Goal: Task Accomplishment & Management: Manage account settings

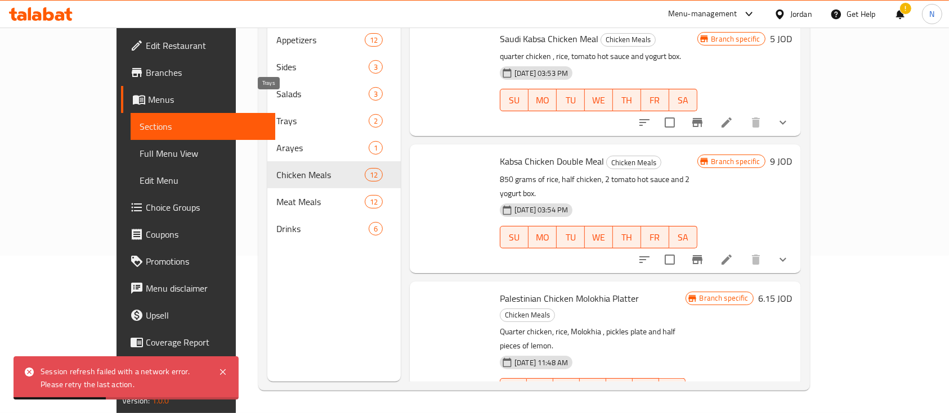
scroll to position [1055, 0]
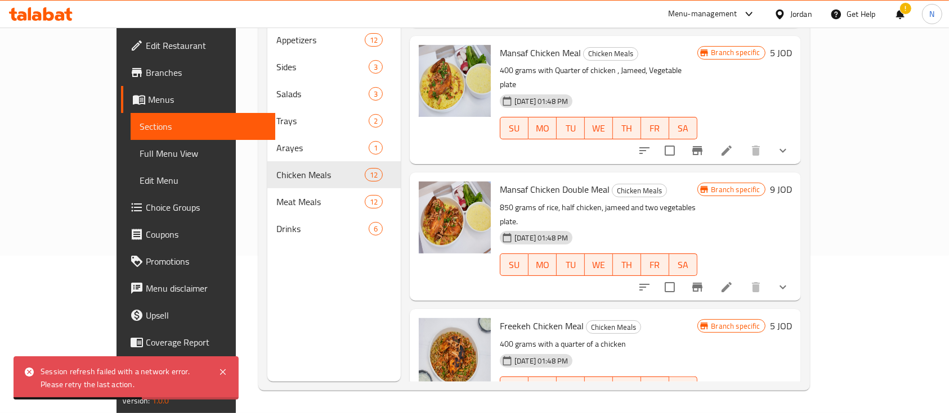
click at [60, 11] on icon at bounding box center [41, 14] width 64 height 14
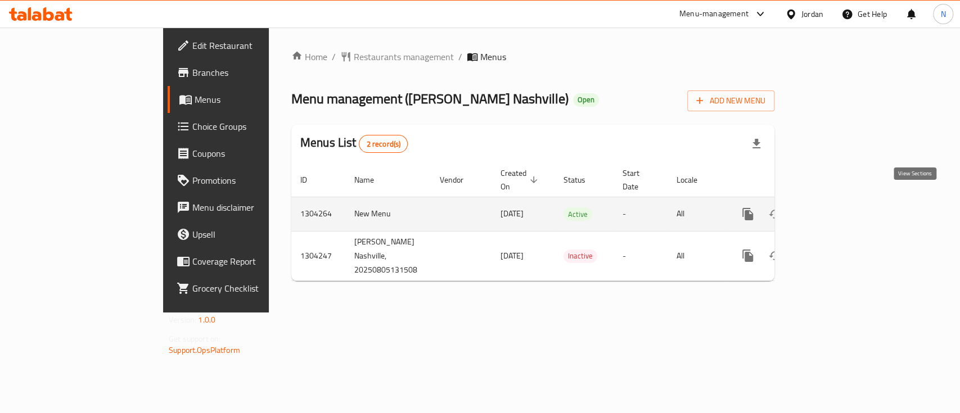
click at [836, 208] on icon "enhanced table" at bounding box center [829, 215] width 14 height 14
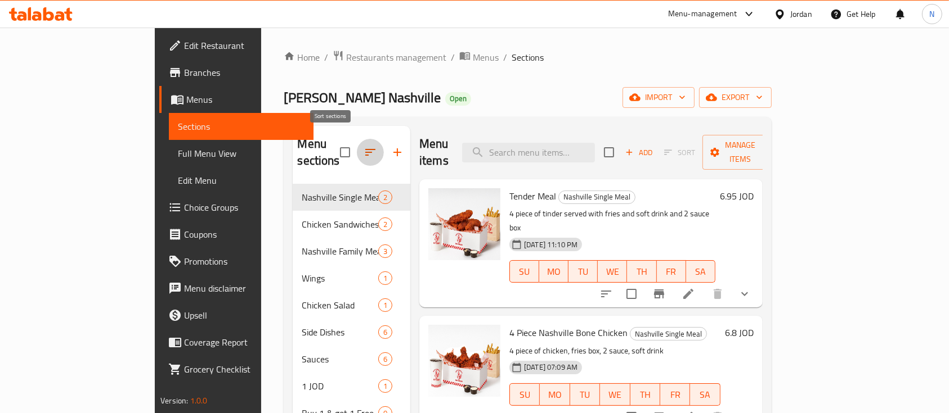
click at [363, 146] on icon "button" at bounding box center [370, 153] width 14 height 14
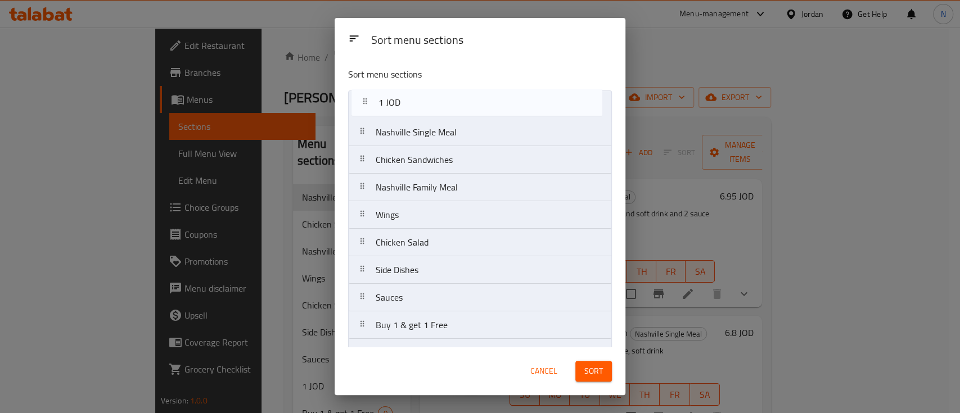
drag, startPoint x: 420, startPoint y: 307, endPoint x: 423, endPoint y: 109, distance: 198.6
click at [423, 109] on nav "Nashville Single Meal Chicken Sandwiches Nashville Family Meal Wings Chicken Sa…" at bounding box center [480, 229] width 264 height 277
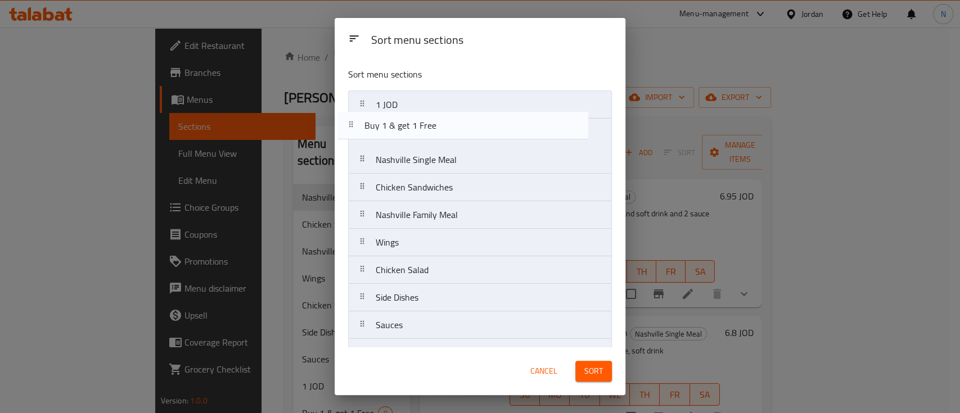
drag, startPoint x: 416, startPoint y: 326, endPoint x: 403, endPoint y: 129, distance: 197.9
click at [403, 129] on nav "1 JOD Nashville Single Meal Chicken Sandwiches Nashville Family Meal Wings Chic…" at bounding box center [480, 229] width 264 height 277
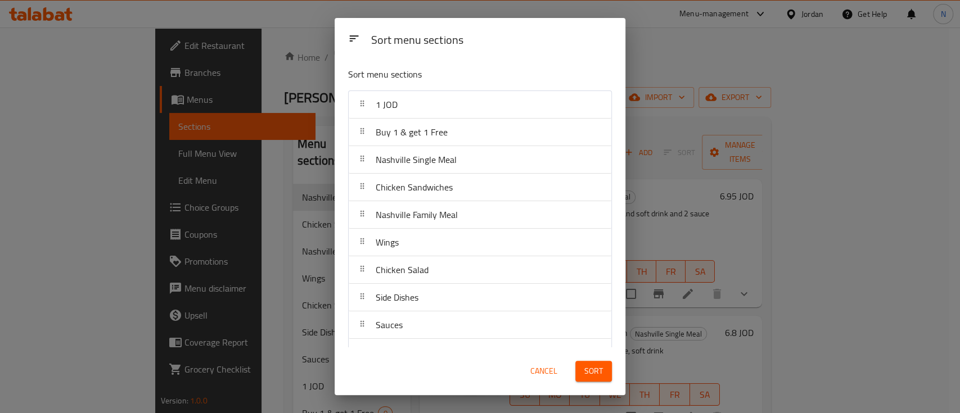
click at [590, 374] on span "Sort" at bounding box center [594, 372] width 19 height 14
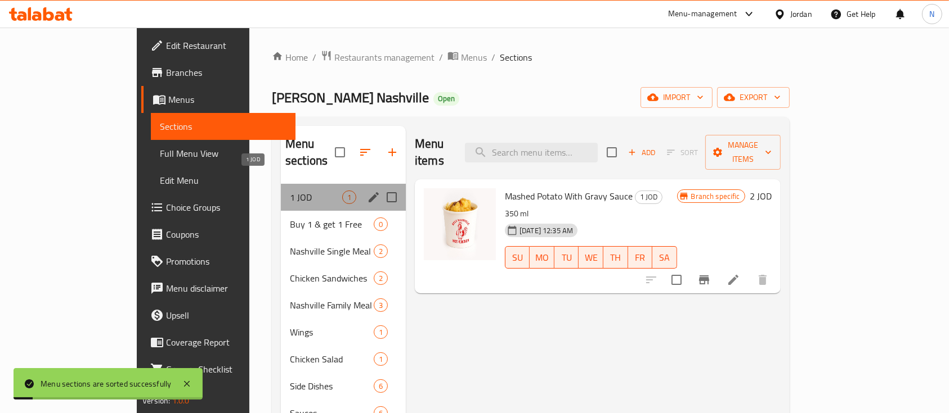
click at [290, 191] on span "1 JOD" at bounding box center [316, 198] width 52 height 14
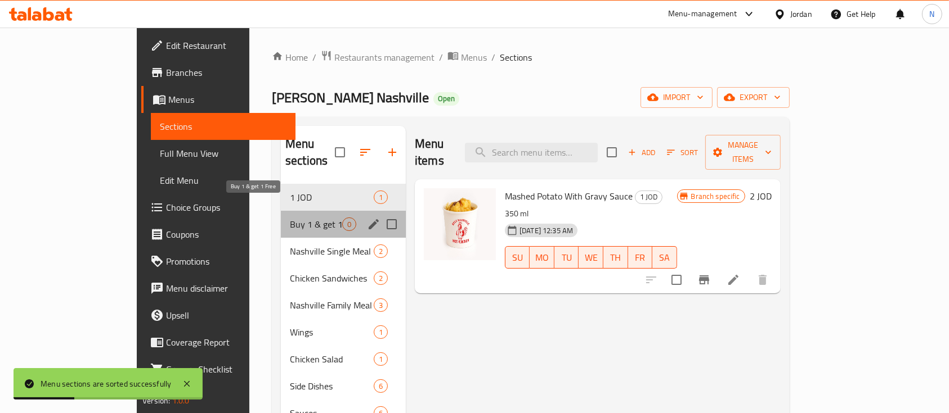
click at [290, 218] on span "Buy 1 & get 1 Free" at bounding box center [316, 225] width 52 height 14
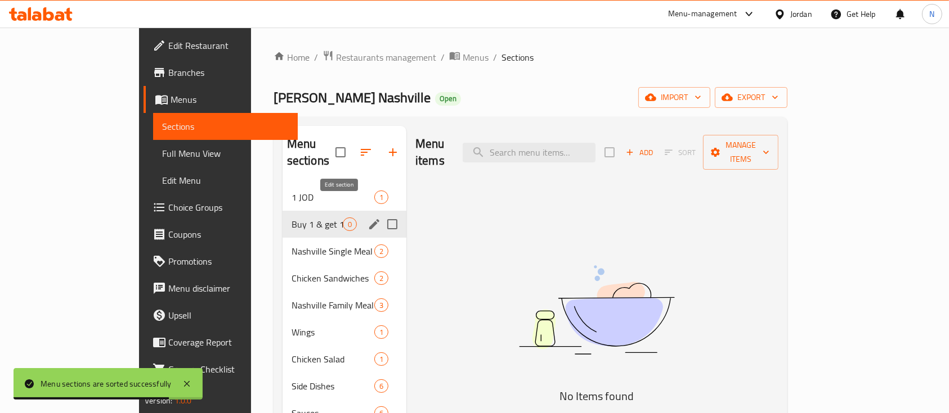
click at [369, 219] on icon "edit" at bounding box center [374, 224] width 10 height 10
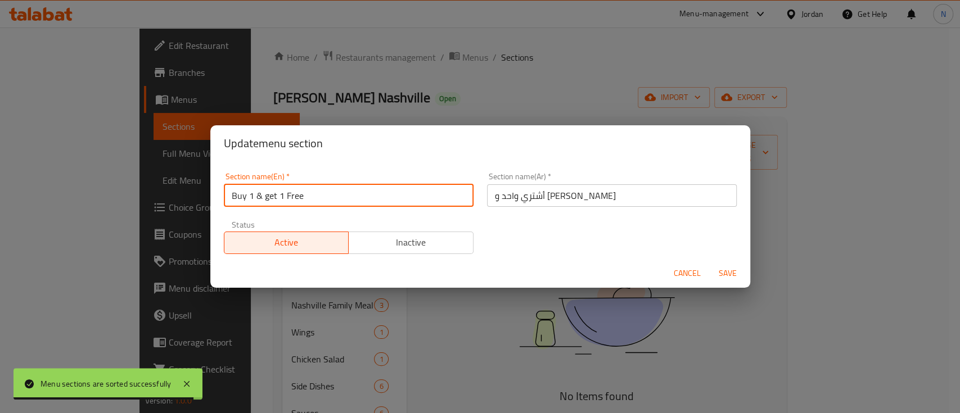
click at [393, 196] on input "Buy 1 & get 1 Free" at bounding box center [349, 196] width 250 height 23
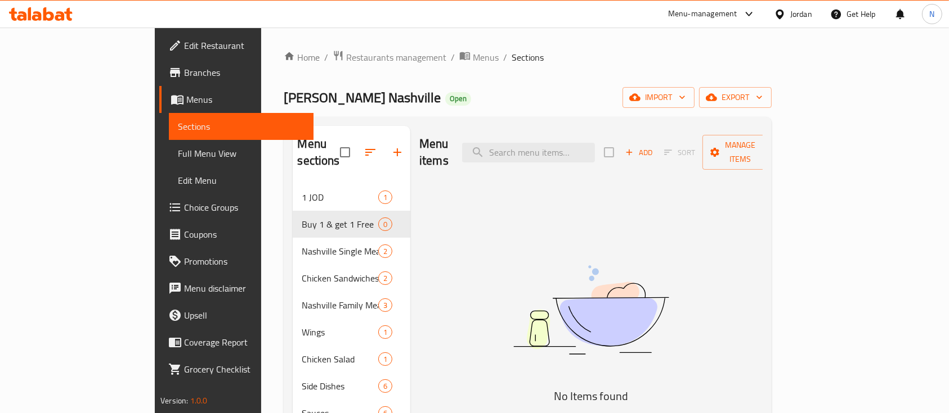
click at [66, 11] on icon at bounding box center [41, 14] width 64 height 14
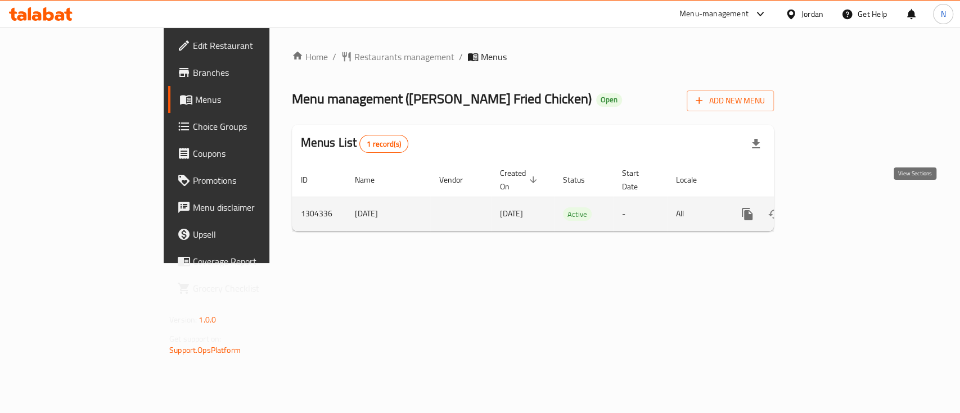
click at [834, 209] on icon "enhanced table" at bounding box center [829, 214] width 10 height 10
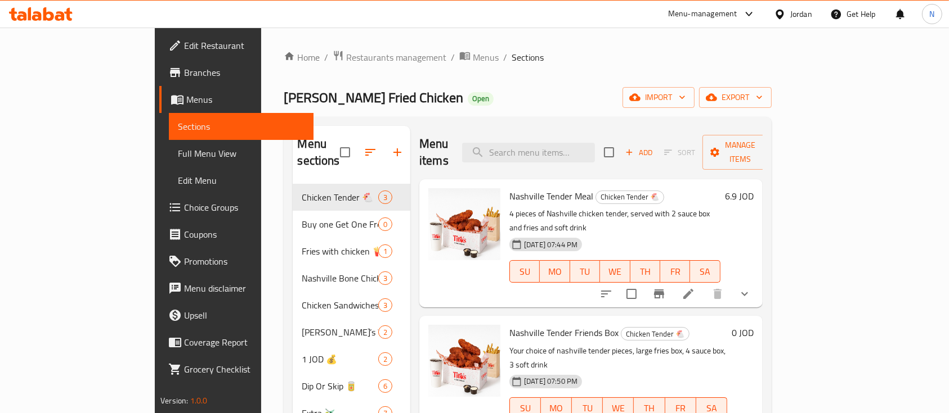
click at [284, 93] on span "[PERSON_NAME] Fried Chicken" at bounding box center [373, 97] width 179 height 25
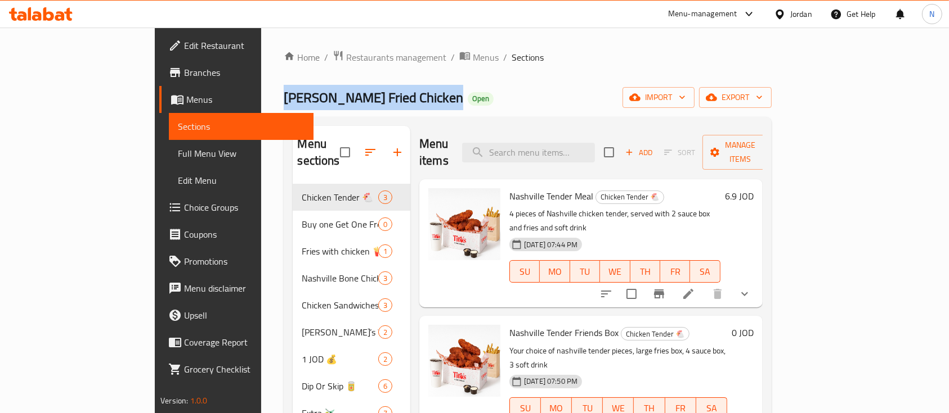
click at [284, 93] on span "[PERSON_NAME] Fried Chicken" at bounding box center [373, 97] width 179 height 25
copy span "[PERSON_NAME] Fried Chicken"
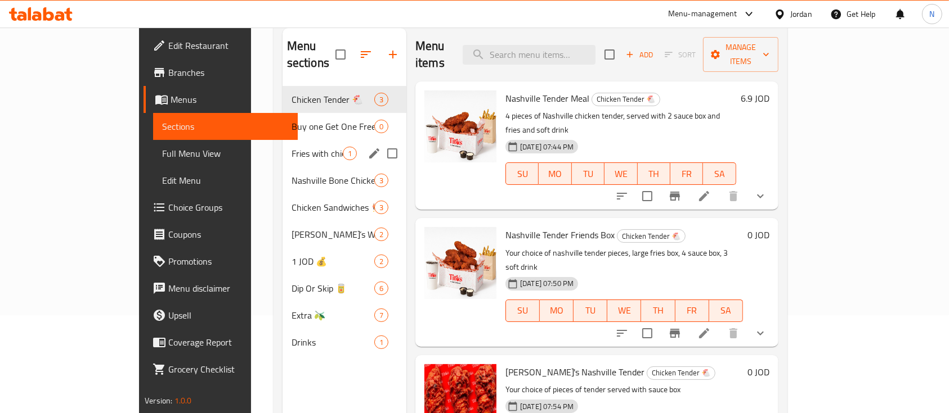
scroll to position [75, 0]
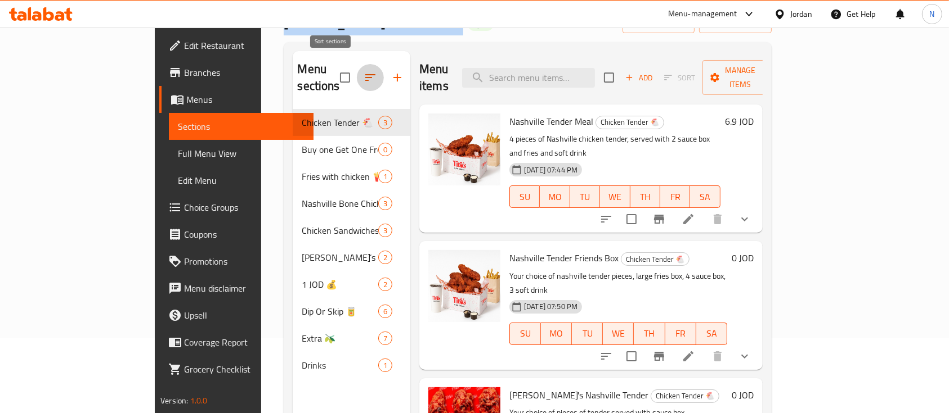
click at [363, 71] on icon "button" at bounding box center [370, 78] width 14 height 14
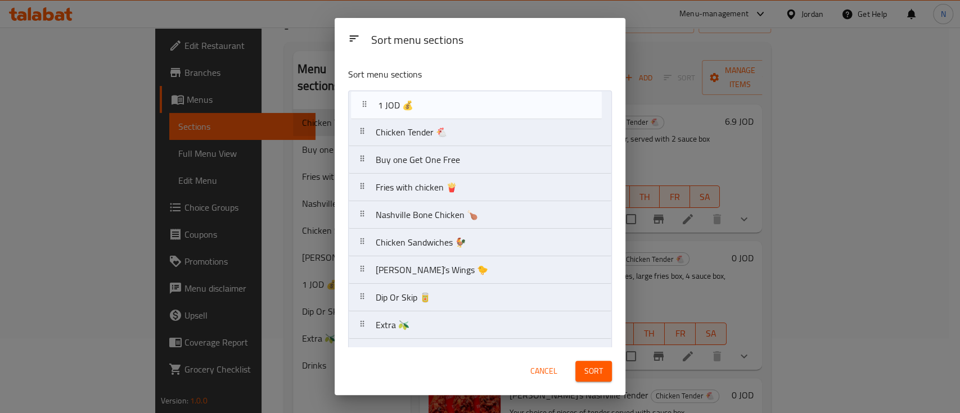
drag, startPoint x: 383, startPoint y: 272, endPoint x: 389, endPoint y: 99, distance: 172.8
click at [389, 99] on nav "Chicken Tender 🐔 Buy one Get One Free Fries with chicken 🍟 Nashville Bone Chick…" at bounding box center [480, 229] width 264 height 277
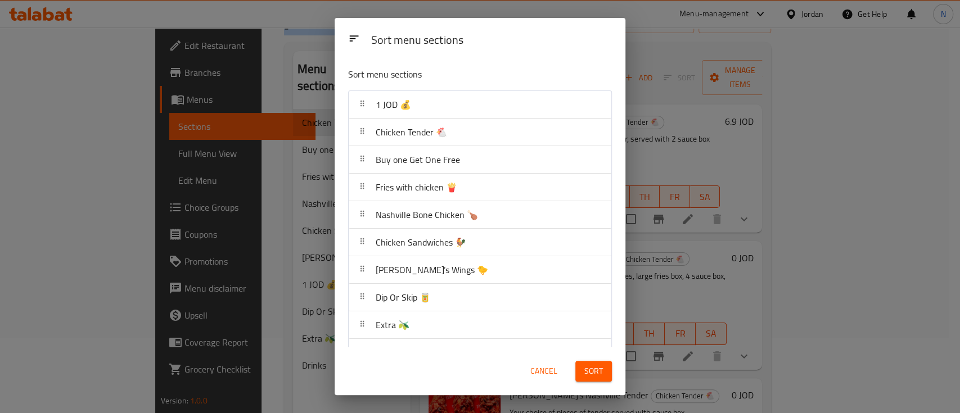
click at [592, 371] on span "Sort" at bounding box center [594, 372] width 19 height 14
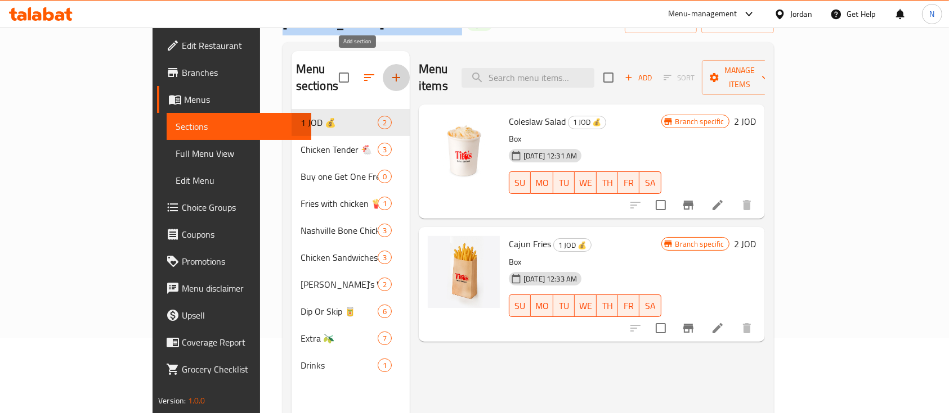
click at [383, 64] on button "button" at bounding box center [396, 77] width 27 height 27
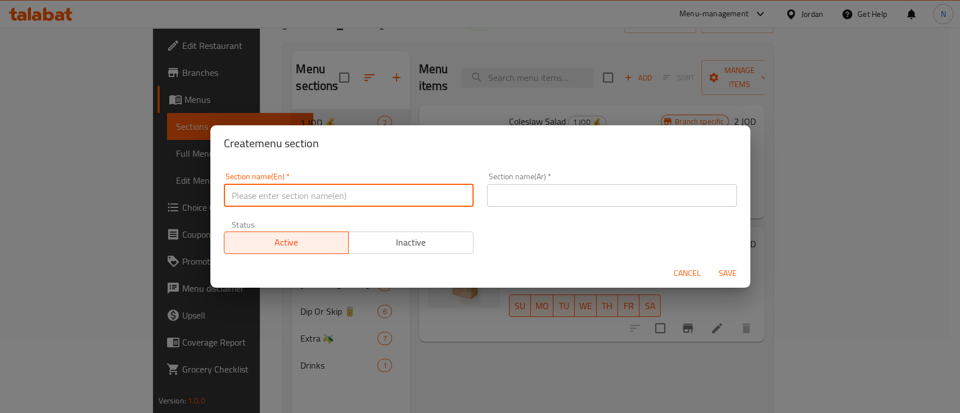
click at [381, 199] on input "text" at bounding box center [349, 196] width 250 height 23
paste input "[PERSON_NAME] Fried Chicken"
type input "[PERSON_NAME] Fried Chicken"
click at [381, 199] on input "[PERSON_NAME] Fried Chicken" at bounding box center [349, 196] width 250 height 23
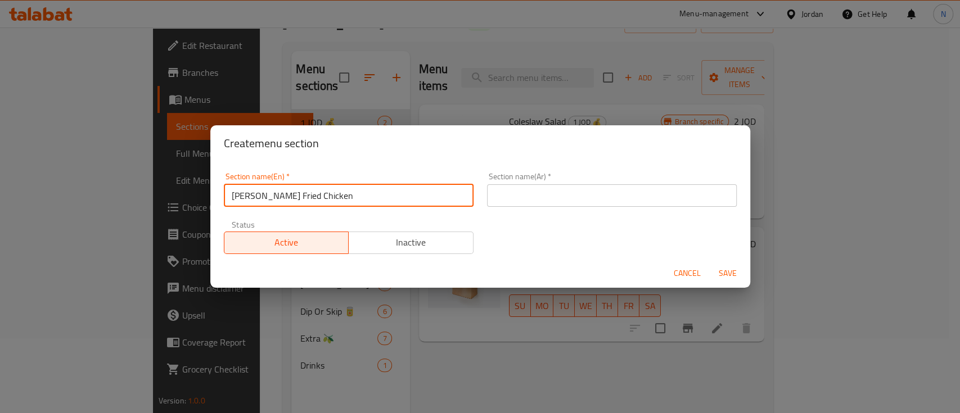
click at [381, 199] on input "[PERSON_NAME] Fried Chicken" at bounding box center [349, 196] width 250 height 23
type input "ل"
type input "Buy 1 & Get 1"
click at [489, 203] on input "text" at bounding box center [612, 196] width 250 height 23
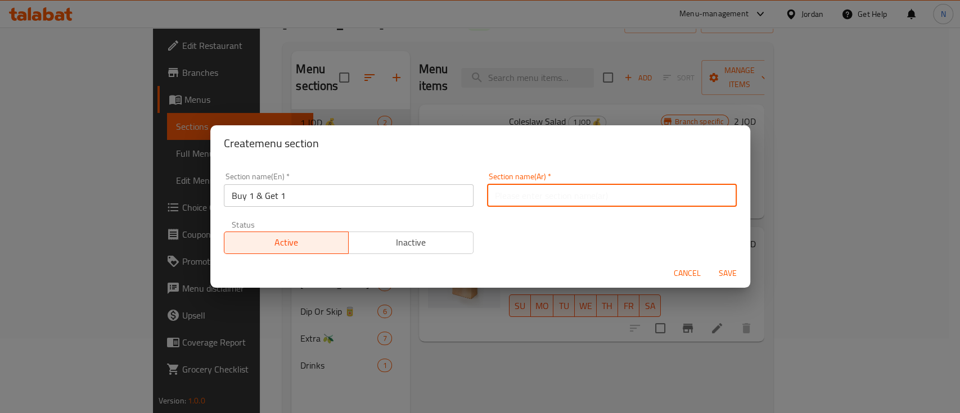
type input "1 عليك 1 علينا"
click at [724, 276] on span "Save" at bounding box center [727, 274] width 27 height 14
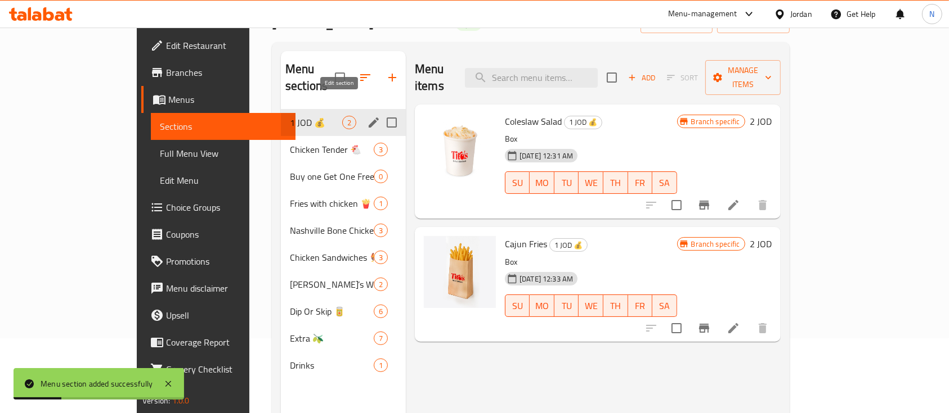
click at [367, 116] on icon "edit" at bounding box center [374, 123] width 14 height 14
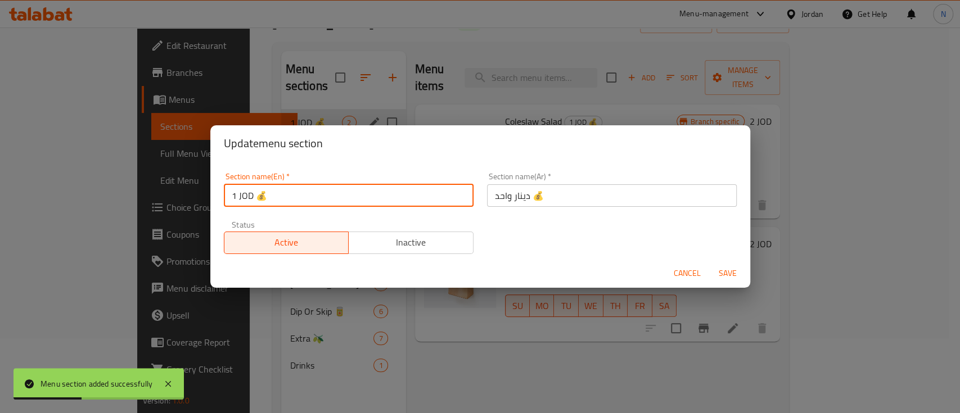
click at [305, 199] on input "1 JOD 💰" at bounding box center [349, 196] width 250 height 23
type input "1"
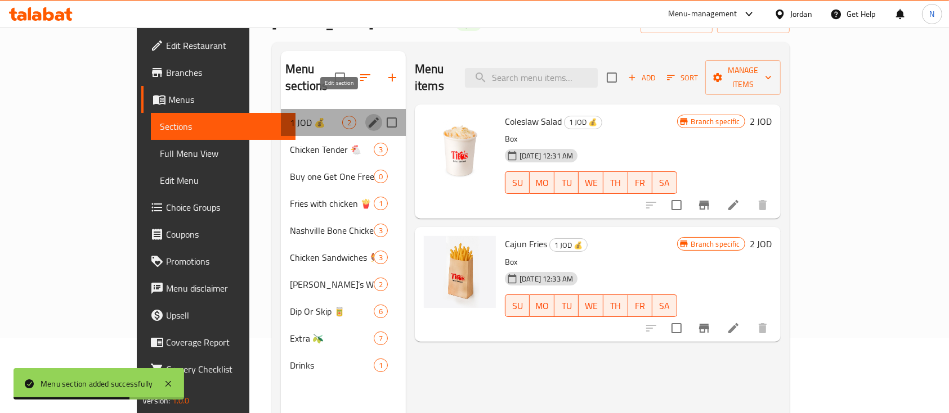
click at [365, 114] on button "edit" at bounding box center [373, 122] width 17 height 17
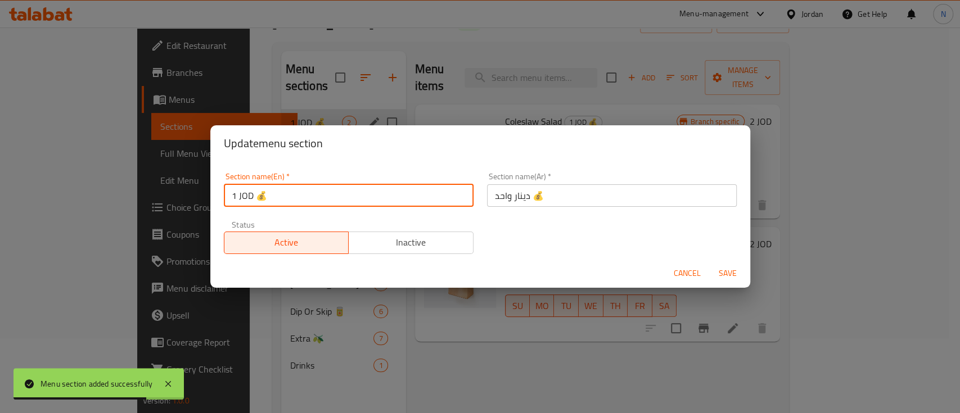
click at [296, 191] on input "1 JOD 💰" at bounding box center [349, 196] width 250 height 23
type input "q"
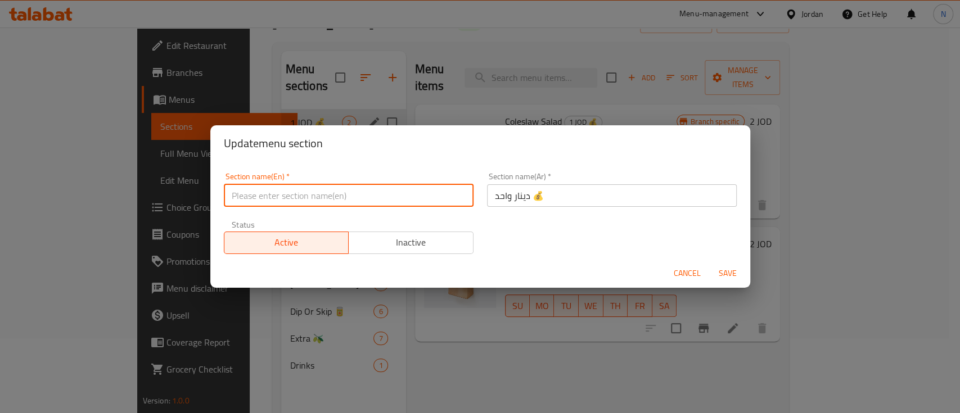
type input "1"
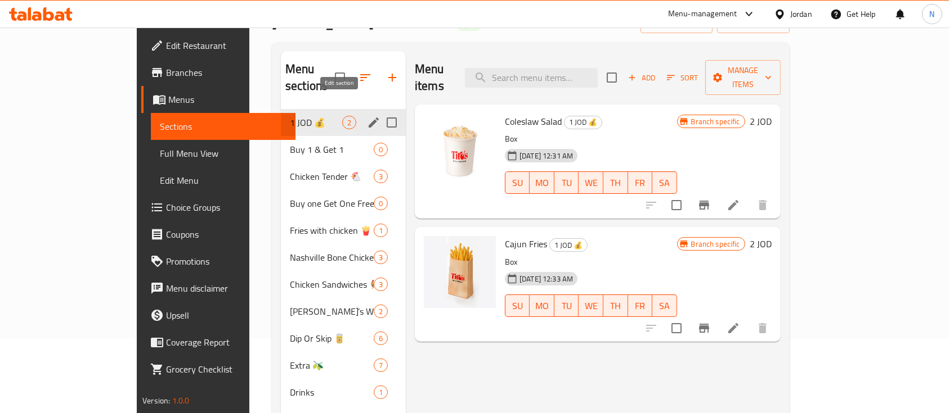
click at [367, 116] on icon "edit" at bounding box center [374, 123] width 14 height 14
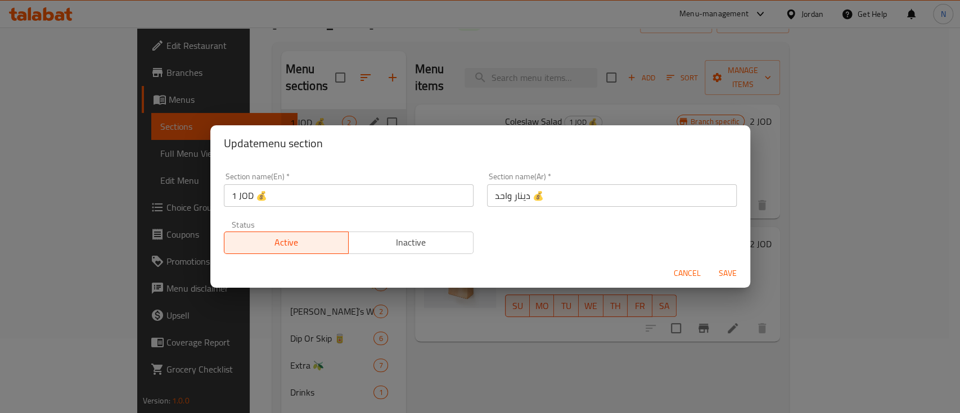
click at [303, 209] on div "Section name(En)   * 1 JOD 💰 Section name(En) *" at bounding box center [348, 190] width 263 height 48
click at [301, 194] on input "1 JOD 💰" at bounding box center [349, 196] width 250 height 23
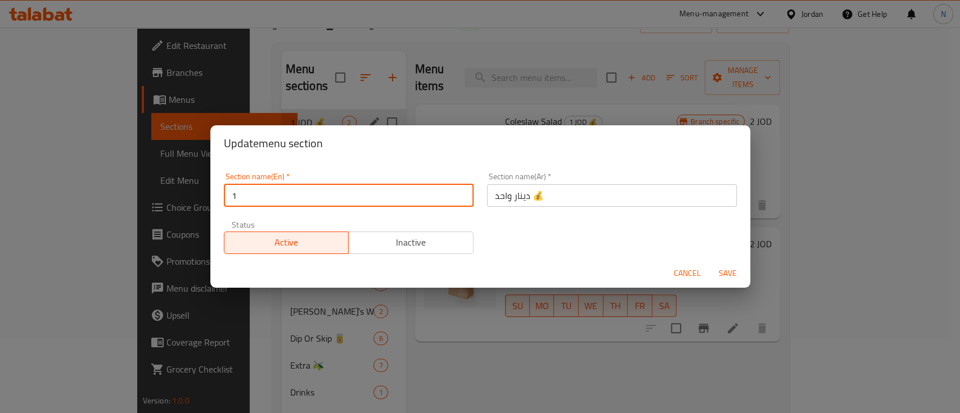
type input "1"
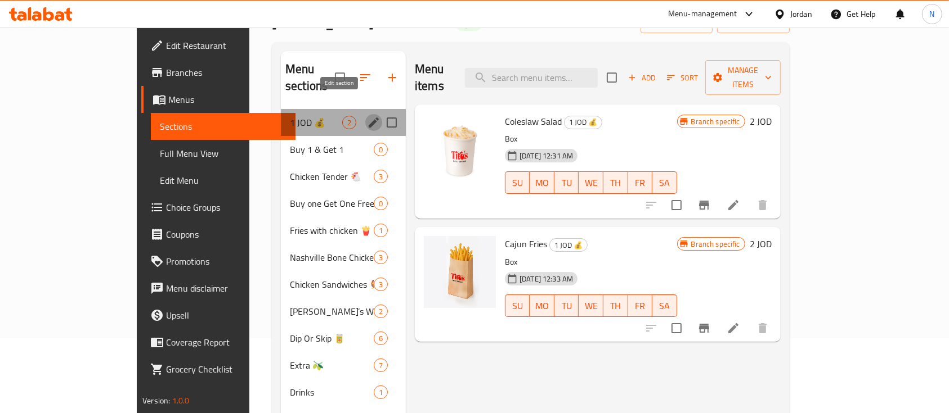
click at [367, 116] on icon "edit" at bounding box center [374, 123] width 14 height 14
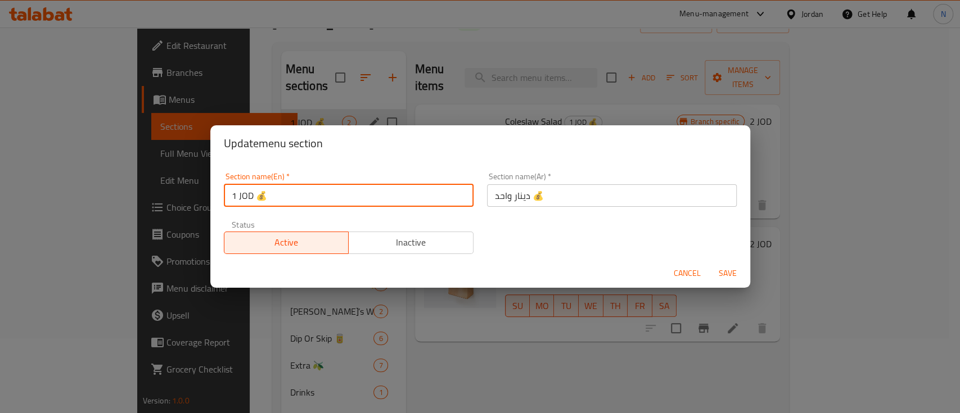
drag, startPoint x: 288, startPoint y: 199, endPoint x: 231, endPoint y: 199, distance: 57.4
click at [231, 199] on input "1 JOD 💰" at bounding box center [349, 196] width 250 height 23
type input "1"
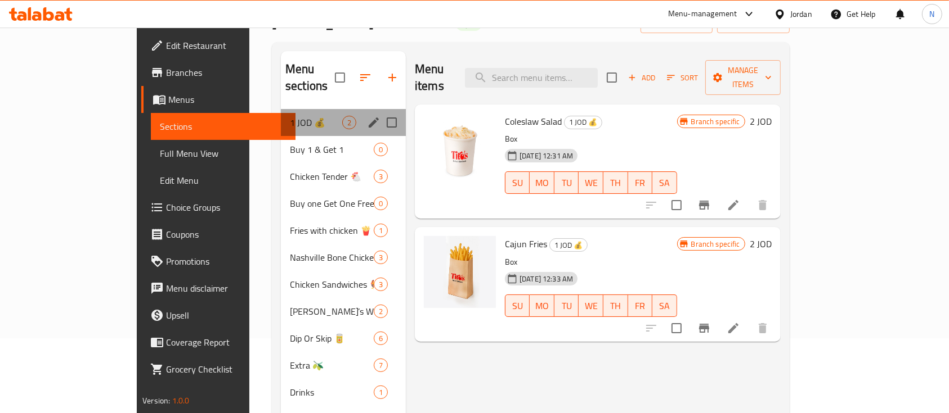
drag, startPoint x: 348, startPoint y: 106, endPoint x: 341, endPoint y: 115, distance: 11.7
click at [341, 115] on div "1 JOD 💰 2" at bounding box center [343, 122] width 125 height 27
click at [367, 116] on icon "edit" at bounding box center [374, 123] width 14 height 14
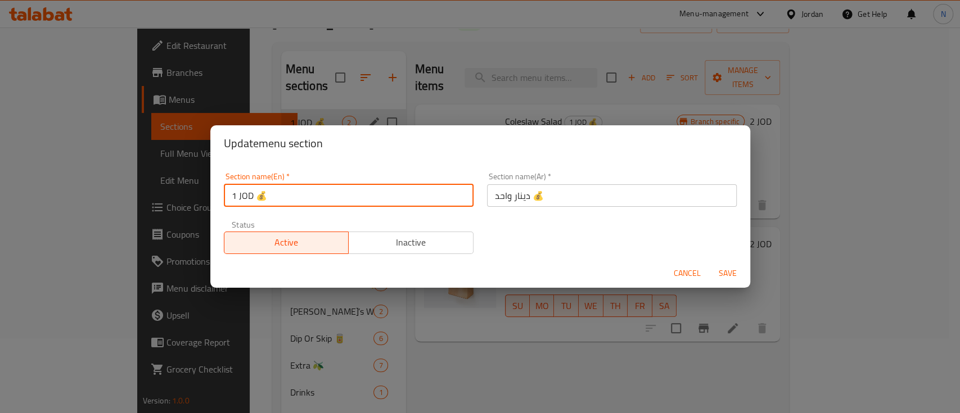
click at [321, 188] on input "1 JOD 💰" at bounding box center [349, 196] width 250 height 23
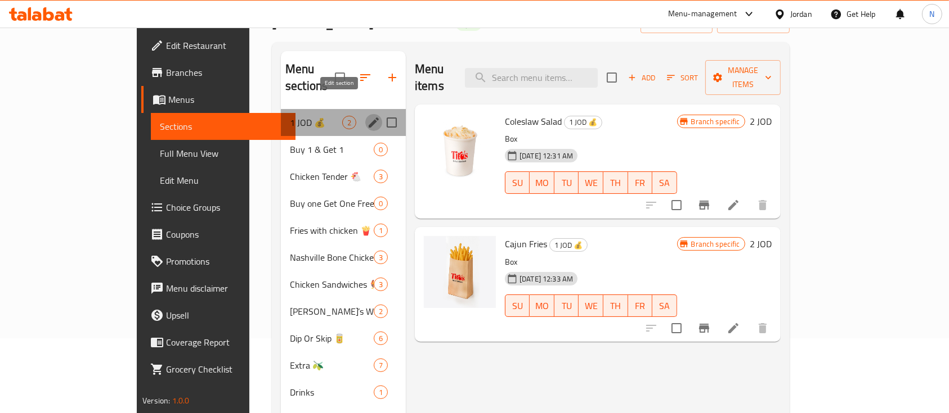
click at [367, 116] on icon "edit" at bounding box center [374, 123] width 14 height 14
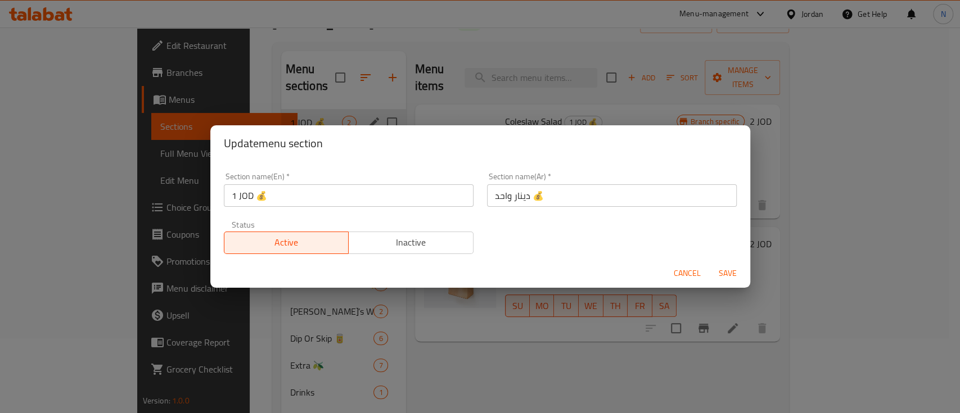
click at [328, 207] on div "Section name(En)   * 1 JOD 💰 Section name(En) *" at bounding box center [348, 190] width 263 height 48
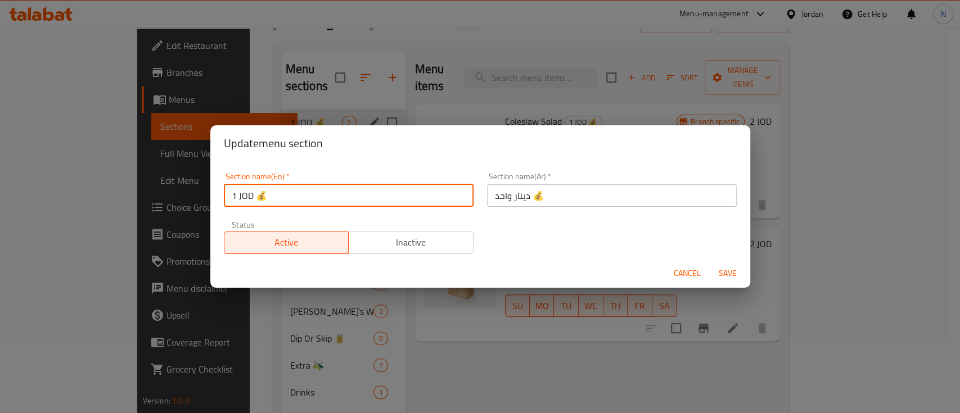
click at [327, 202] on input "1 JOD 💰" at bounding box center [349, 196] width 250 height 23
type input "1"
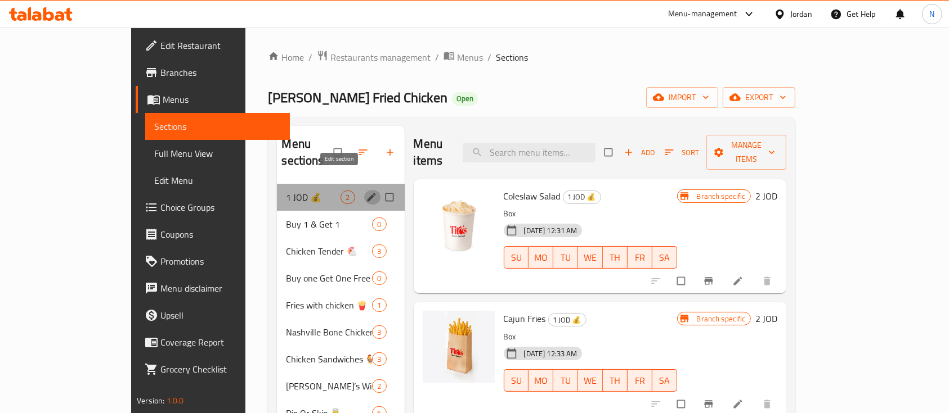
drag, startPoint x: 335, startPoint y: 171, endPoint x: 341, endPoint y: 178, distance: 9.2
click at [366, 192] on icon "edit" at bounding box center [371, 197] width 11 height 11
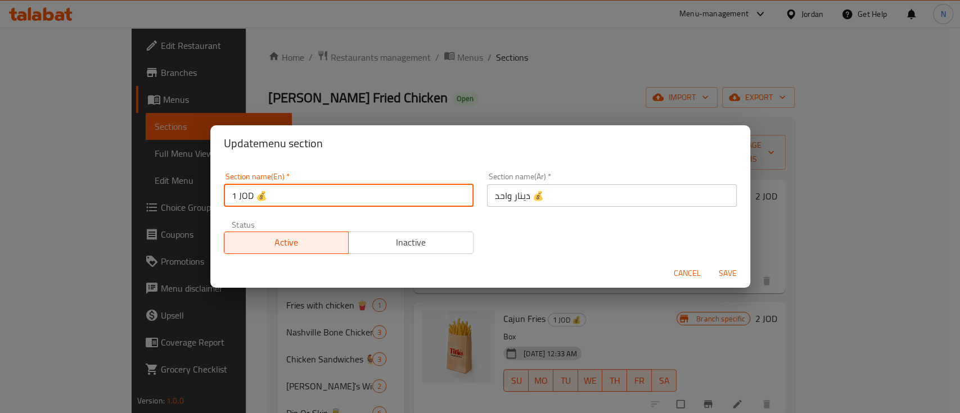
drag, startPoint x: 293, startPoint y: 196, endPoint x: 217, endPoint y: 193, distance: 75.5
click at [217, 193] on div "Section name(En)   * 1 JOD 💰 Section name(En) *" at bounding box center [348, 190] width 263 height 48
type input "1"
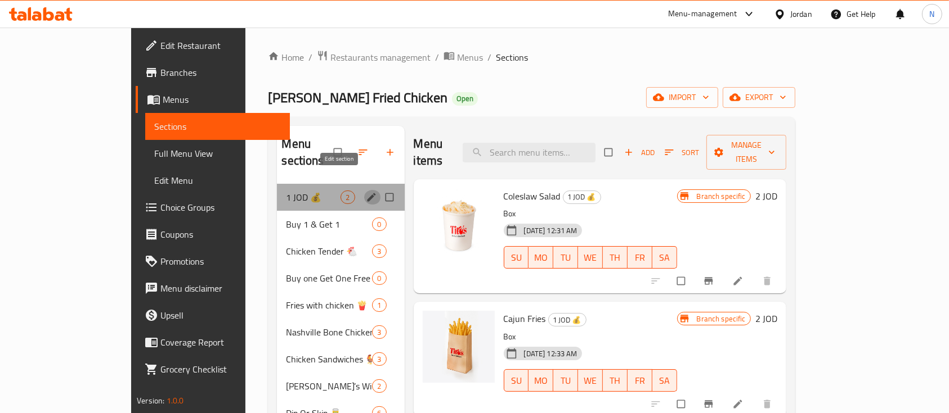
click at [364, 190] on button "edit" at bounding box center [372, 197] width 17 height 15
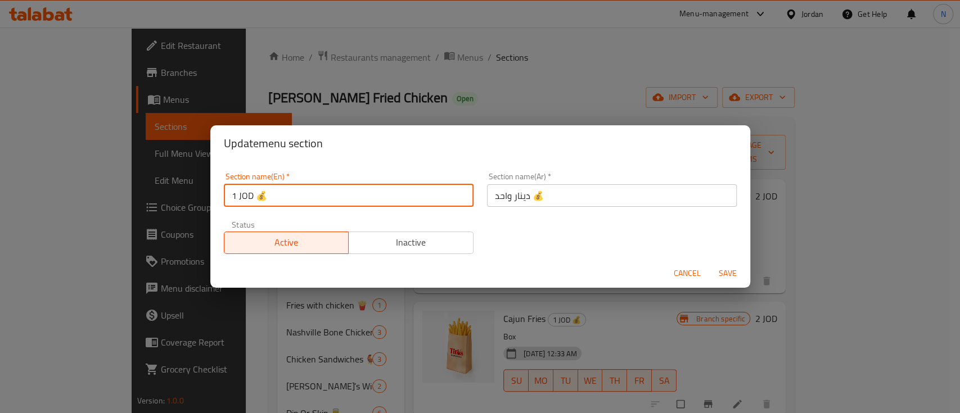
click at [344, 194] on input "1 JOD 💰" at bounding box center [349, 196] width 250 height 23
type input "1"
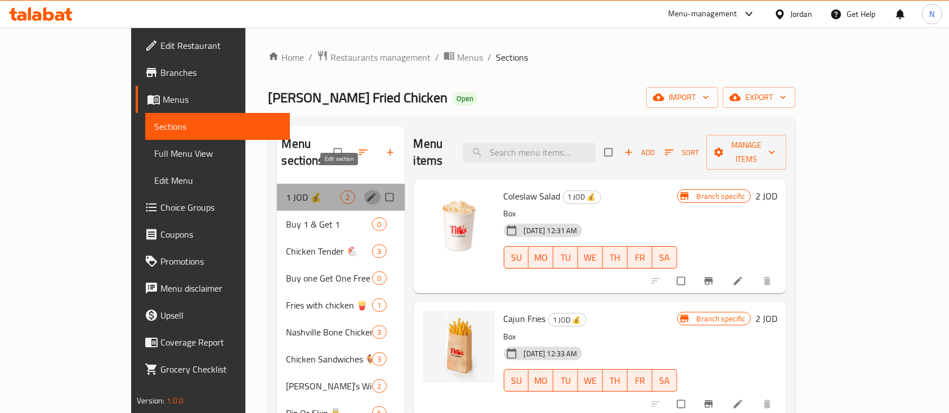
click at [366, 192] on icon "edit" at bounding box center [371, 197] width 11 height 11
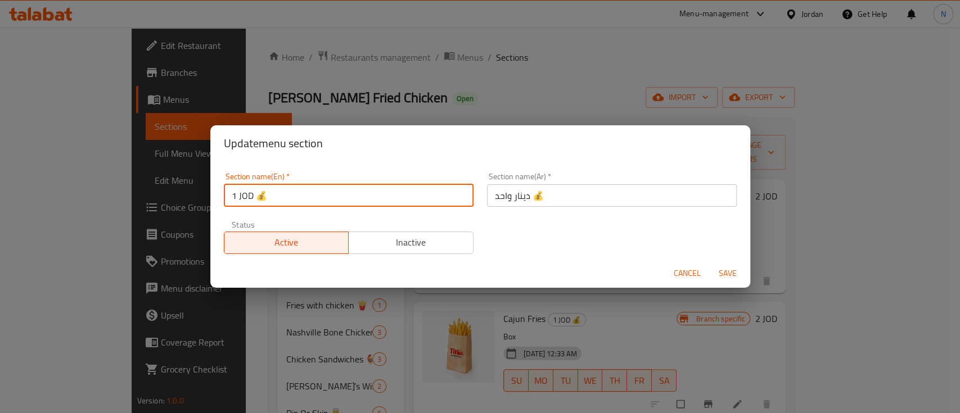
drag, startPoint x: 369, startPoint y: 196, endPoint x: 211, endPoint y: 196, distance: 158.1
click at [211, 196] on div "Section name(En)   * 1 JOD 💰 Section name(En) * Section name(Ar)   * دينار واحد…" at bounding box center [480, 209] width 540 height 97
type input "1"
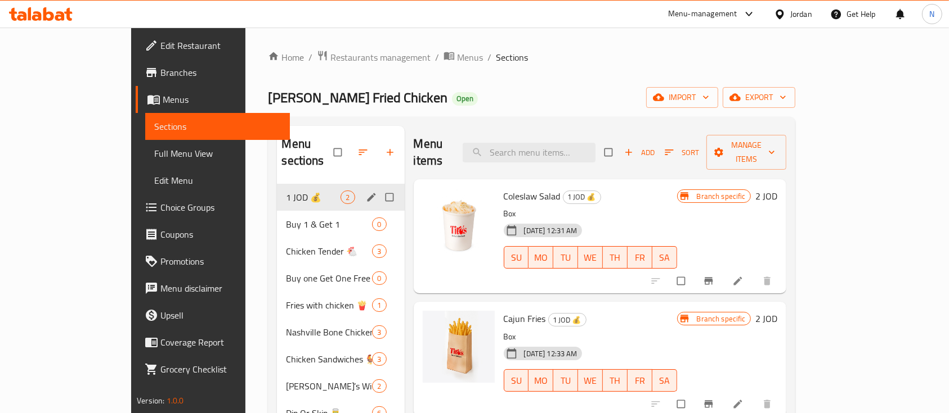
click at [366, 192] on span "edit" at bounding box center [373, 197] width 14 height 11
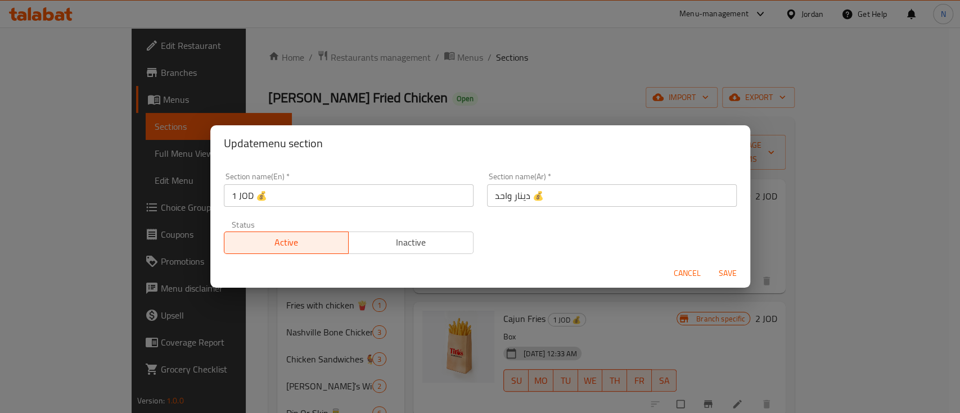
click at [338, 203] on input "1 JOD 💰" at bounding box center [349, 196] width 250 height 23
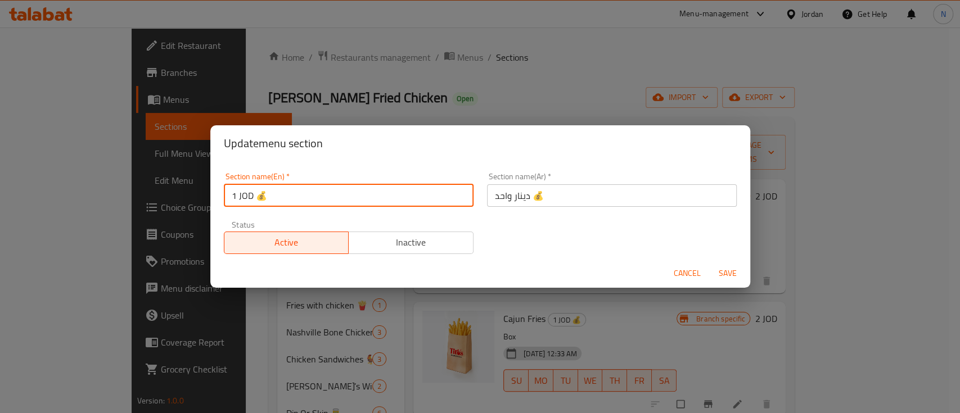
click at [339, 202] on input "1 JOD 💰" at bounding box center [349, 196] width 250 height 23
type input "1"
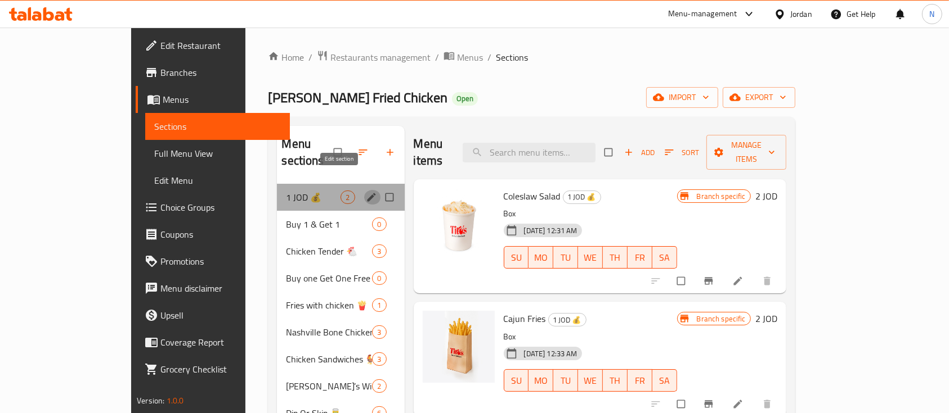
click at [366, 192] on icon "edit" at bounding box center [371, 197] width 11 height 11
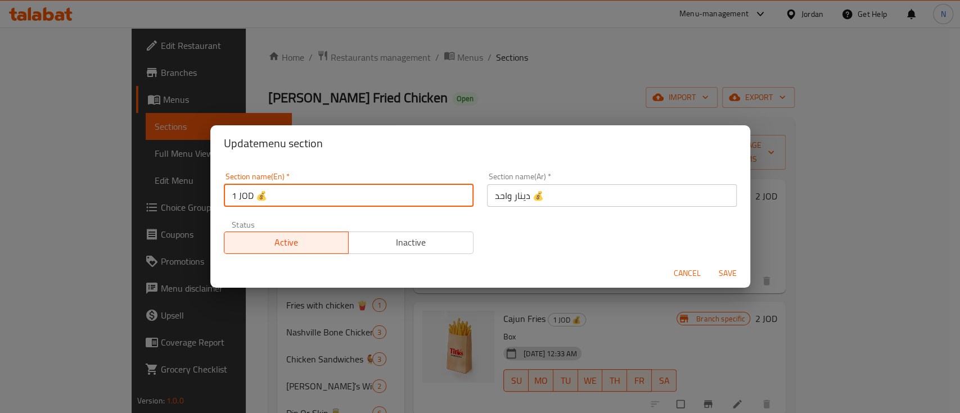
click at [358, 202] on input "1 JOD 💰" at bounding box center [349, 196] width 250 height 23
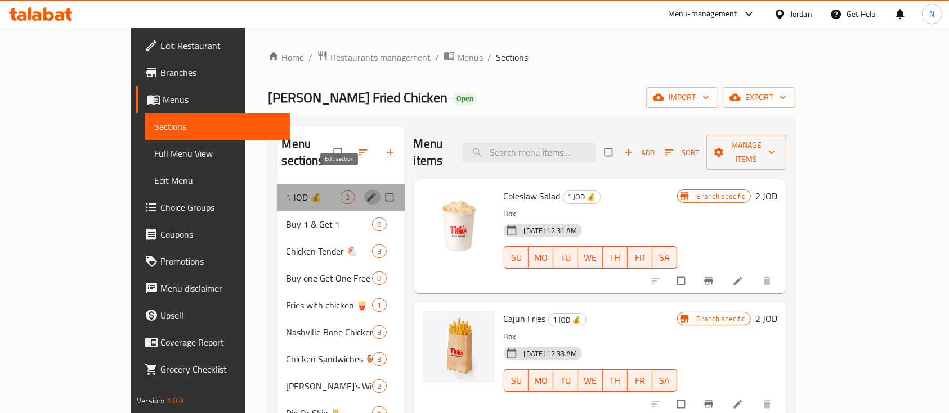
click at [366, 192] on icon "edit" at bounding box center [371, 197] width 11 height 11
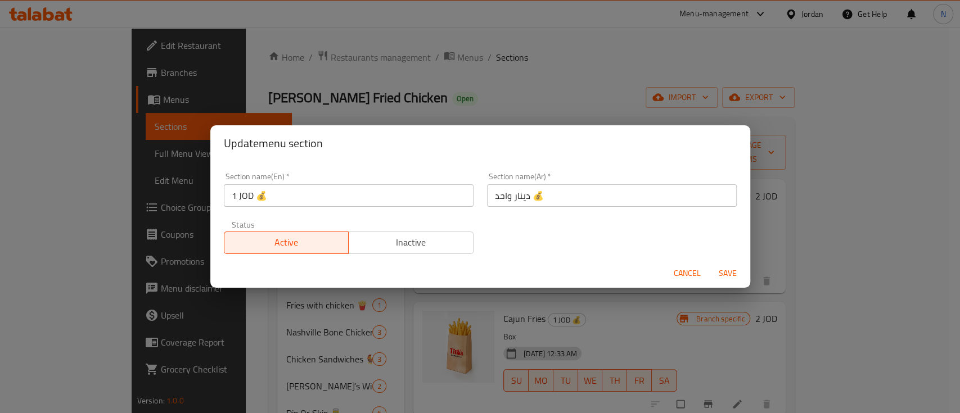
click at [339, 185] on input "1 JOD 💰" at bounding box center [349, 196] width 250 height 23
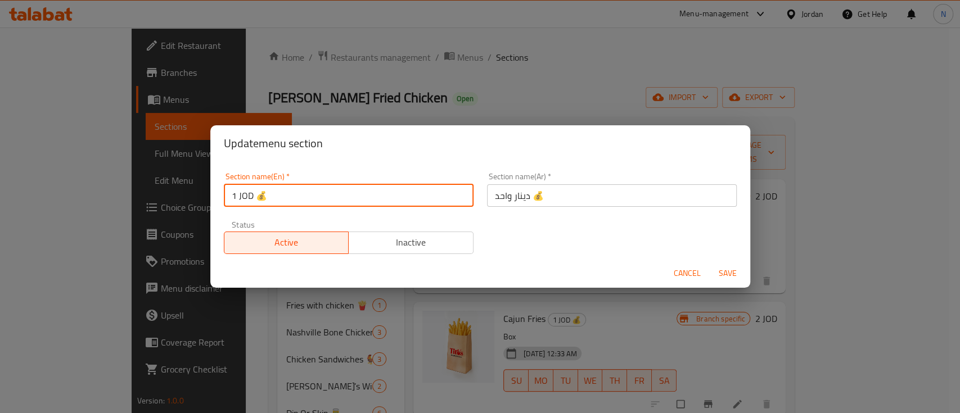
click at [338, 185] on input "1 JOD 💰" at bounding box center [349, 196] width 250 height 23
click at [532, 199] on input "دينار واحد 💰" at bounding box center [612, 196] width 250 height 23
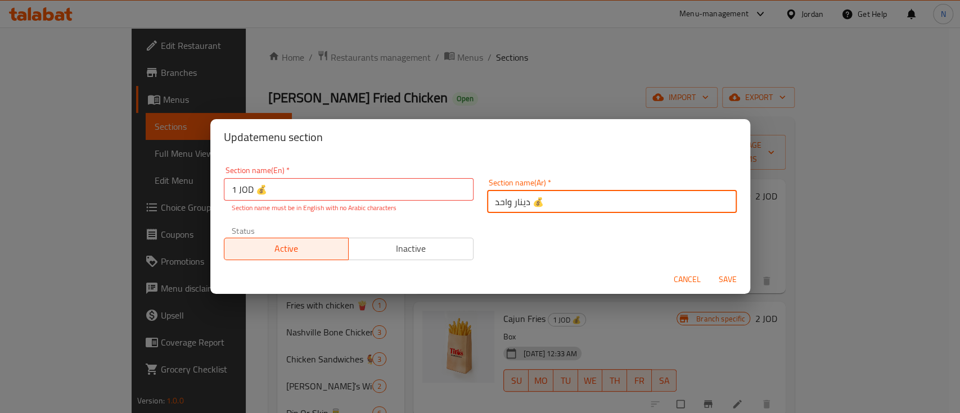
click at [532, 199] on input "دينار واحد 💰" at bounding box center [612, 202] width 250 height 23
type input "1"
type input "]"
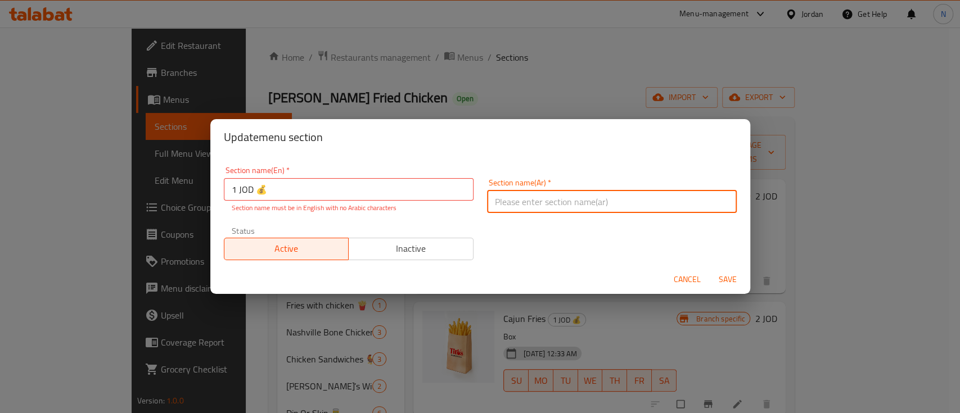
type input "د"
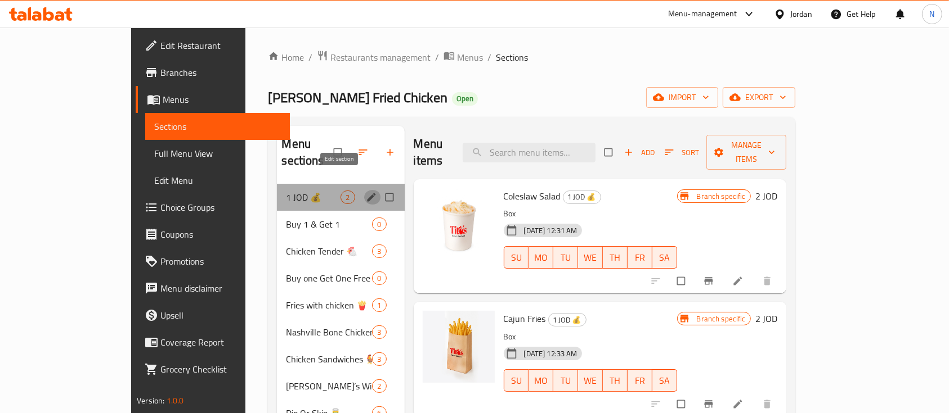
click at [366, 192] on icon "edit" at bounding box center [371, 197] width 11 height 11
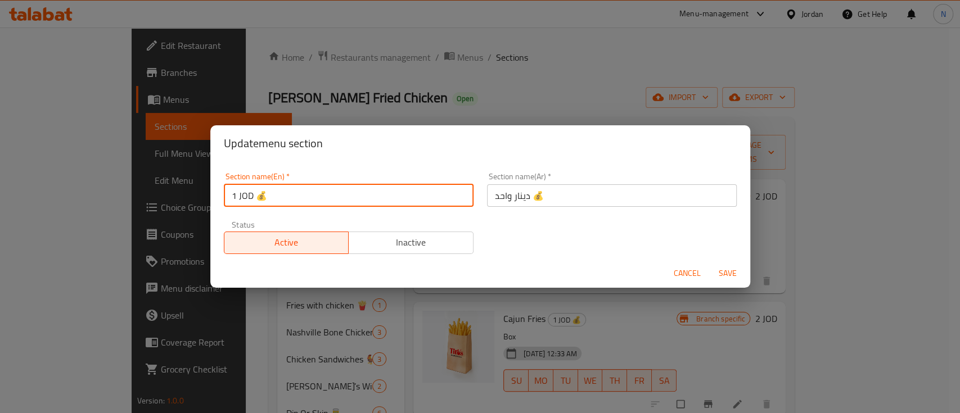
drag, startPoint x: 397, startPoint y: 192, endPoint x: 216, endPoint y: 196, distance: 181.2
click at [217, 196] on div "Section name(En)   * 1 JOD 💰 Section name(En) *" at bounding box center [348, 190] width 263 height 48
type input "1"
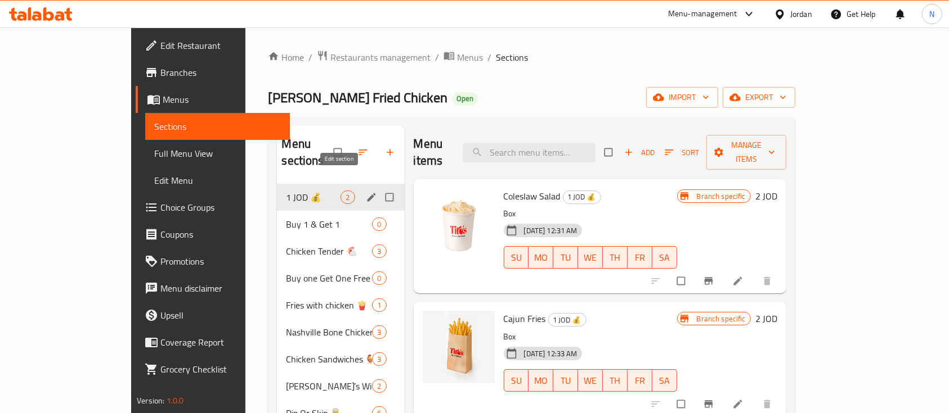
click at [366, 192] on icon "edit" at bounding box center [371, 197] width 11 height 11
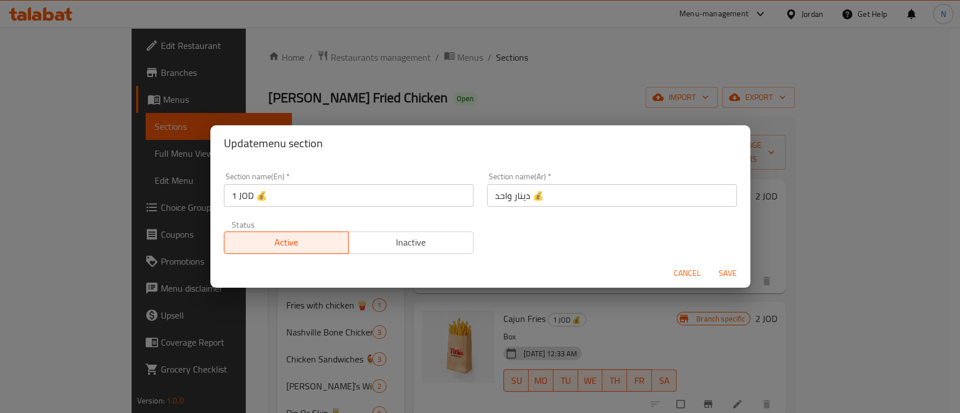
click at [392, 203] on input "1 JOD 💰" at bounding box center [349, 196] width 250 height 23
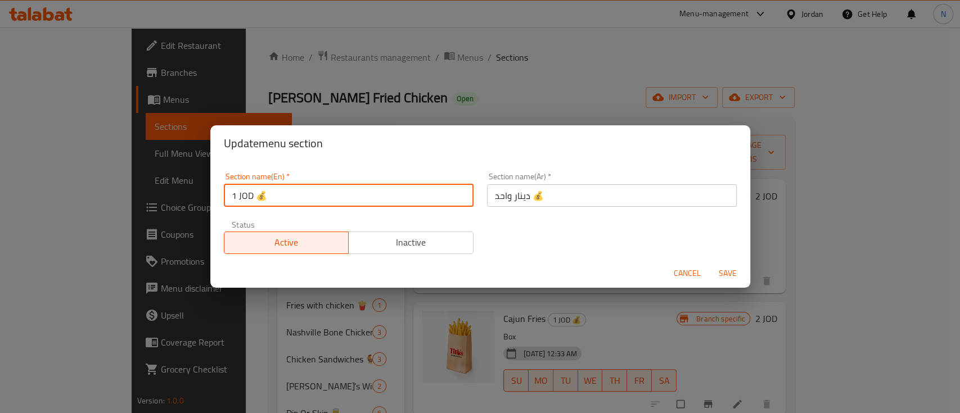
click at [392, 203] on input "1 JOD 💰" at bounding box center [349, 196] width 250 height 23
type input "1"
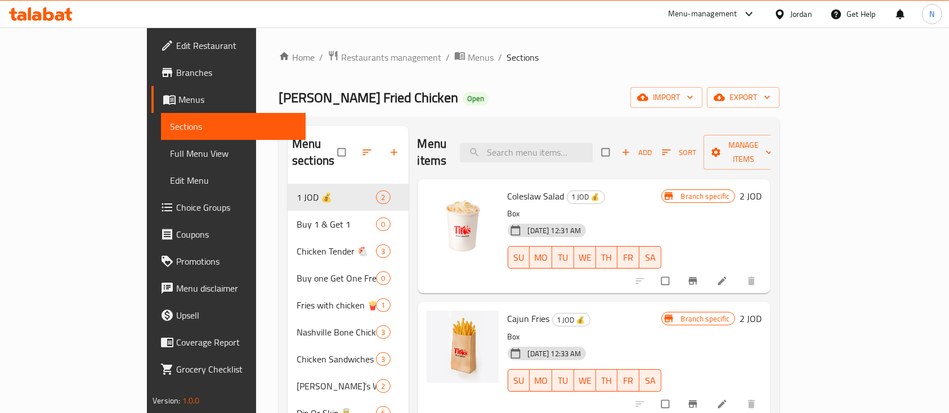
click at [32, 16] on icon at bounding box center [37, 16] width 10 height 10
